Goal: Use online tool/utility

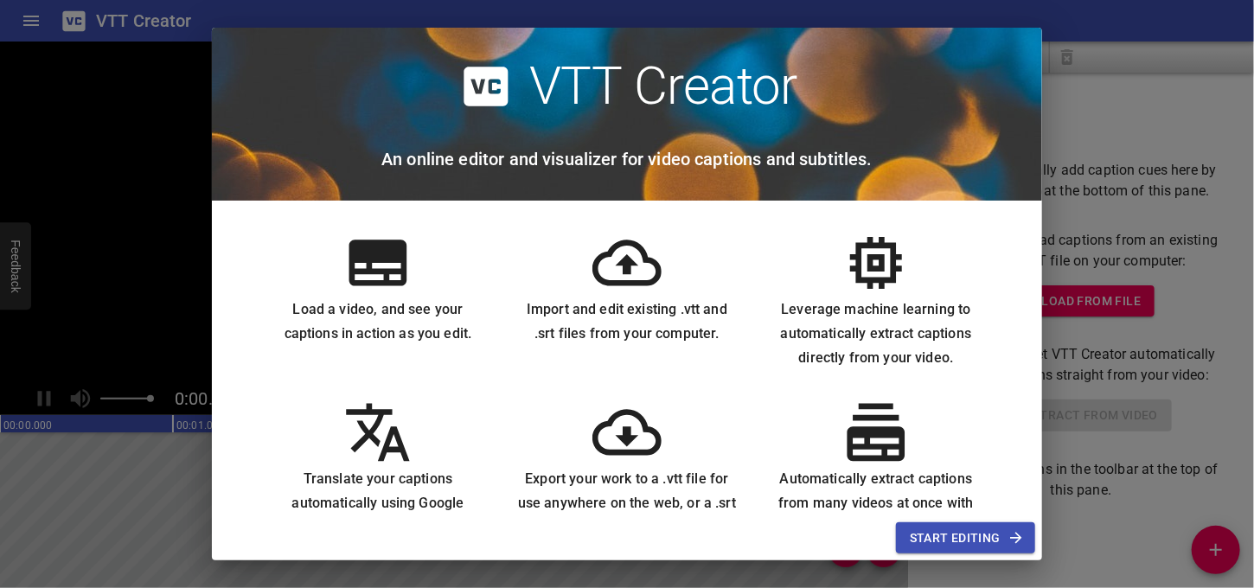
click at [913, 532] on span "Start Editing" at bounding box center [966, 539] width 112 height 22
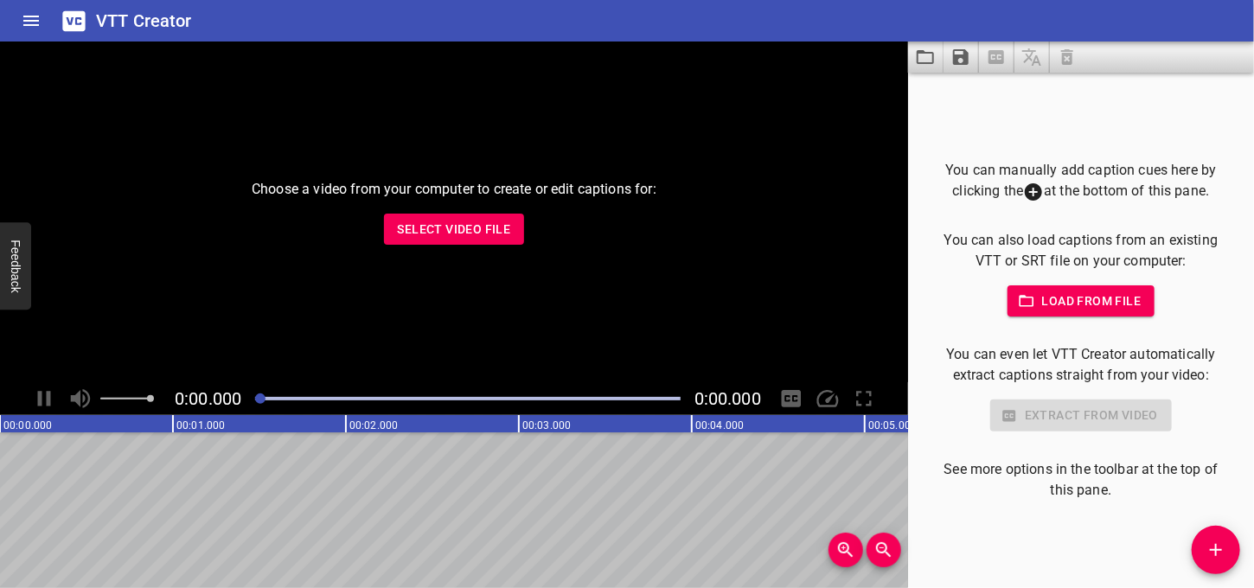
click at [456, 224] on span "Select Video File" at bounding box center [454, 230] width 113 height 22
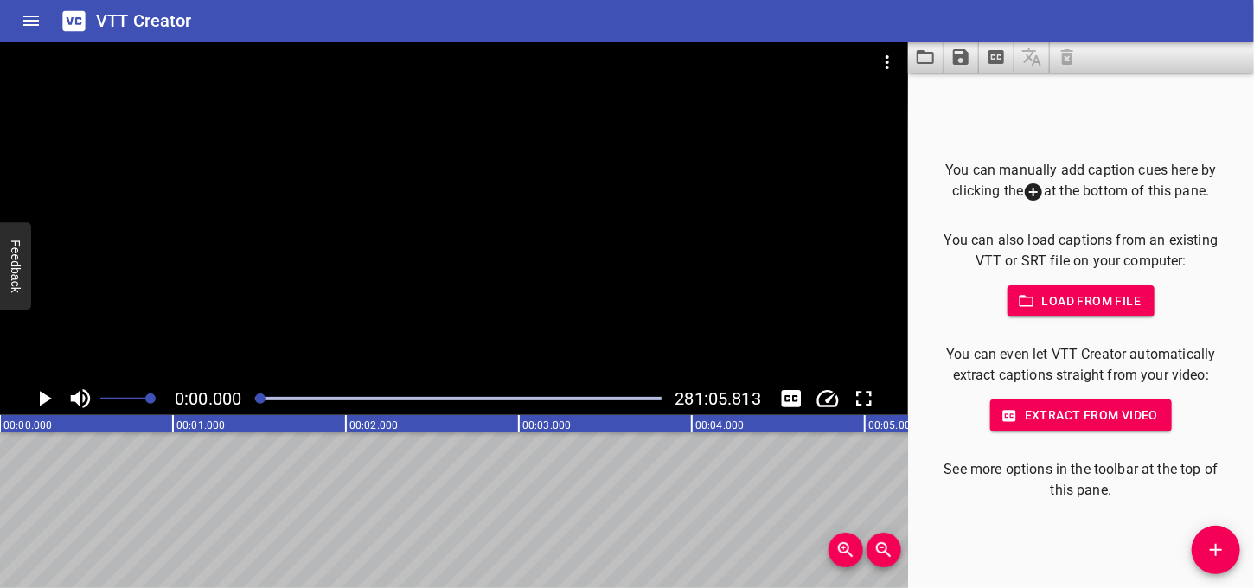
click at [1078, 421] on span "Extract from video" at bounding box center [1081, 416] width 154 height 22
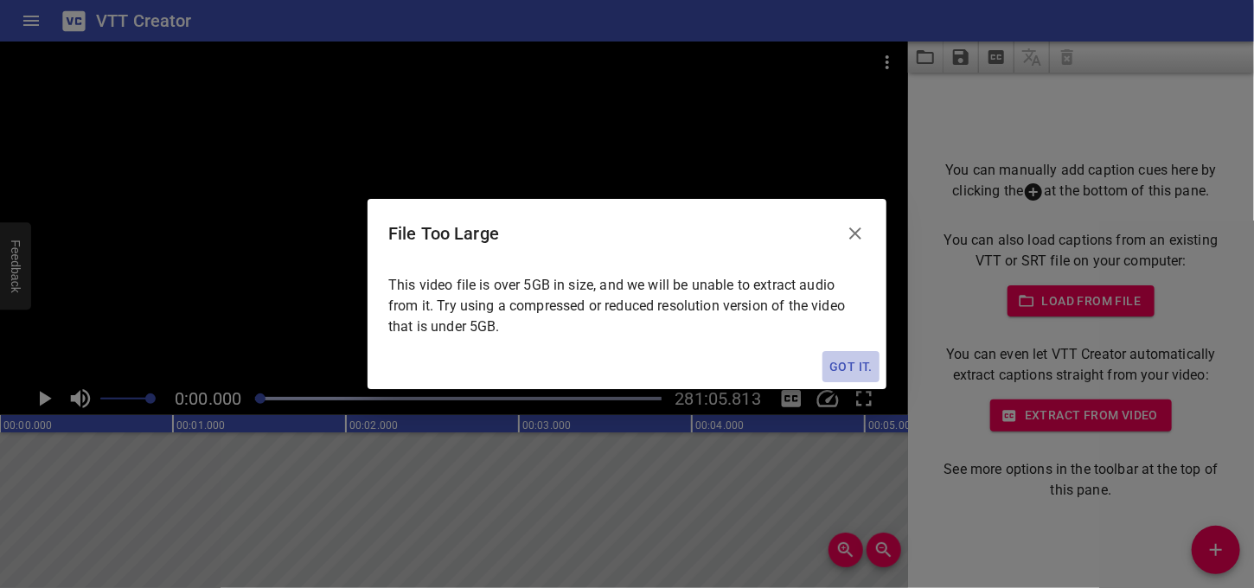
click at [850, 366] on span "Got it." at bounding box center [850, 367] width 43 height 22
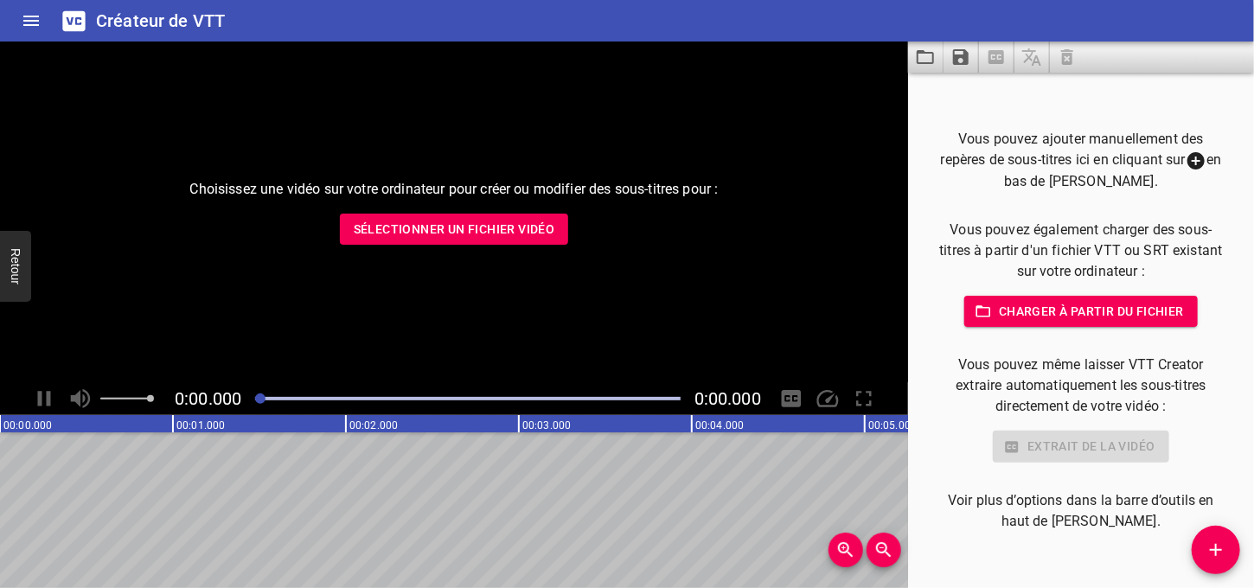
click at [428, 236] on font "Sélectionner un fichier vidéo" at bounding box center [455, 230] width 202 height 22
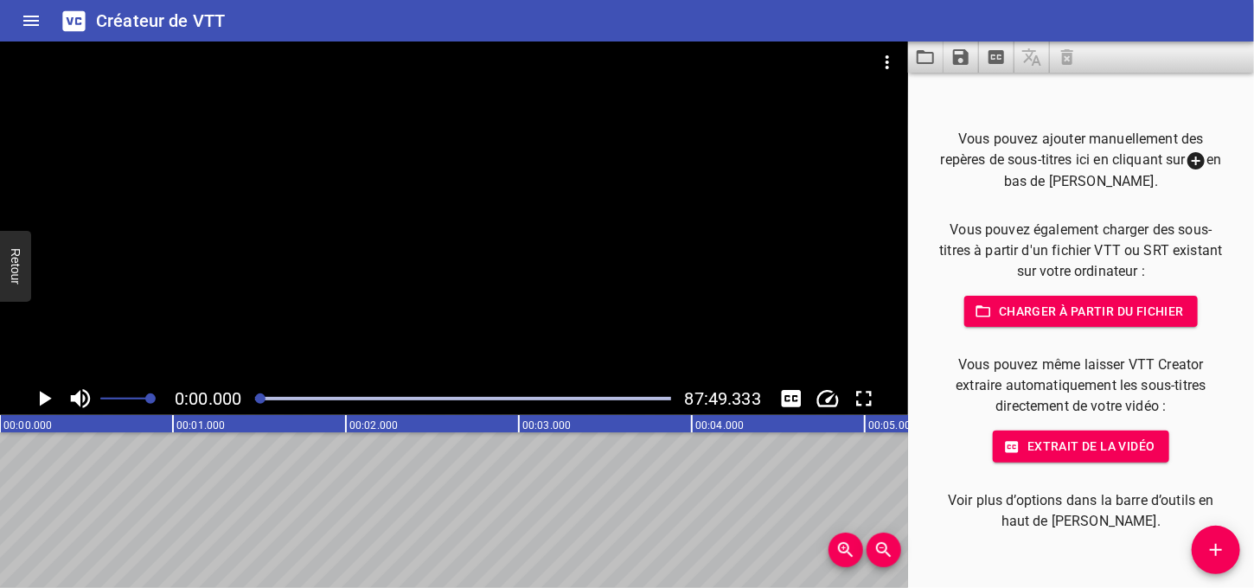
click at [1055, 446] on font "Extrait de la vidéo" at bounding box center [1091, 446] width 128 height 14
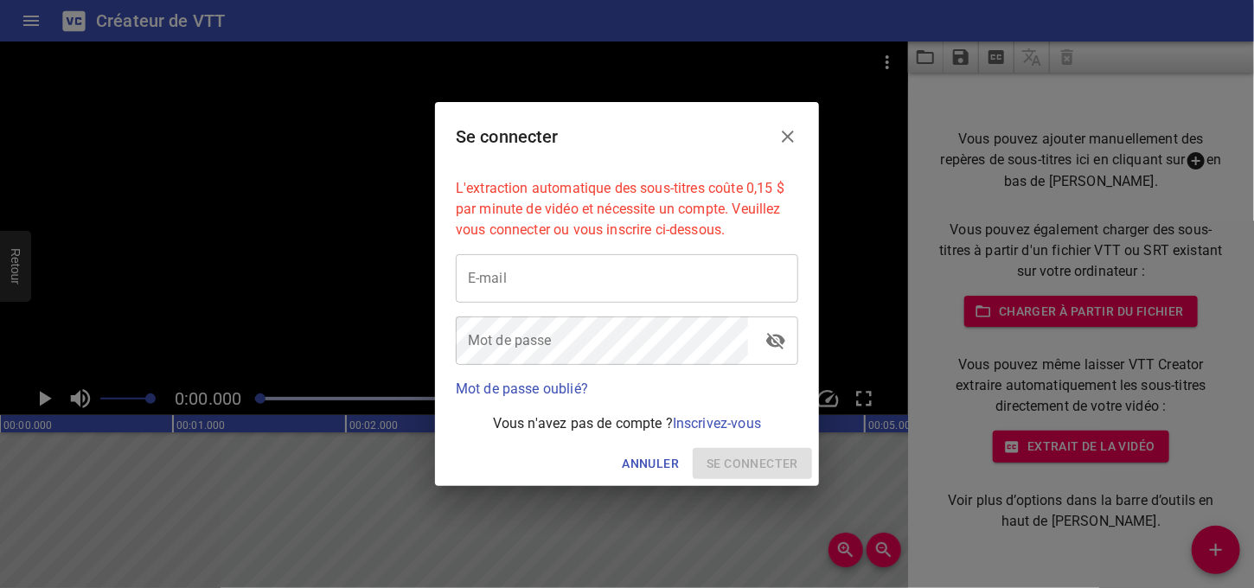
click at [644, 466] on font "Annuler" at bounding box center [650, 464] width 57 height 14
